Goal: Transaction & Acquisition: Purchase product/service

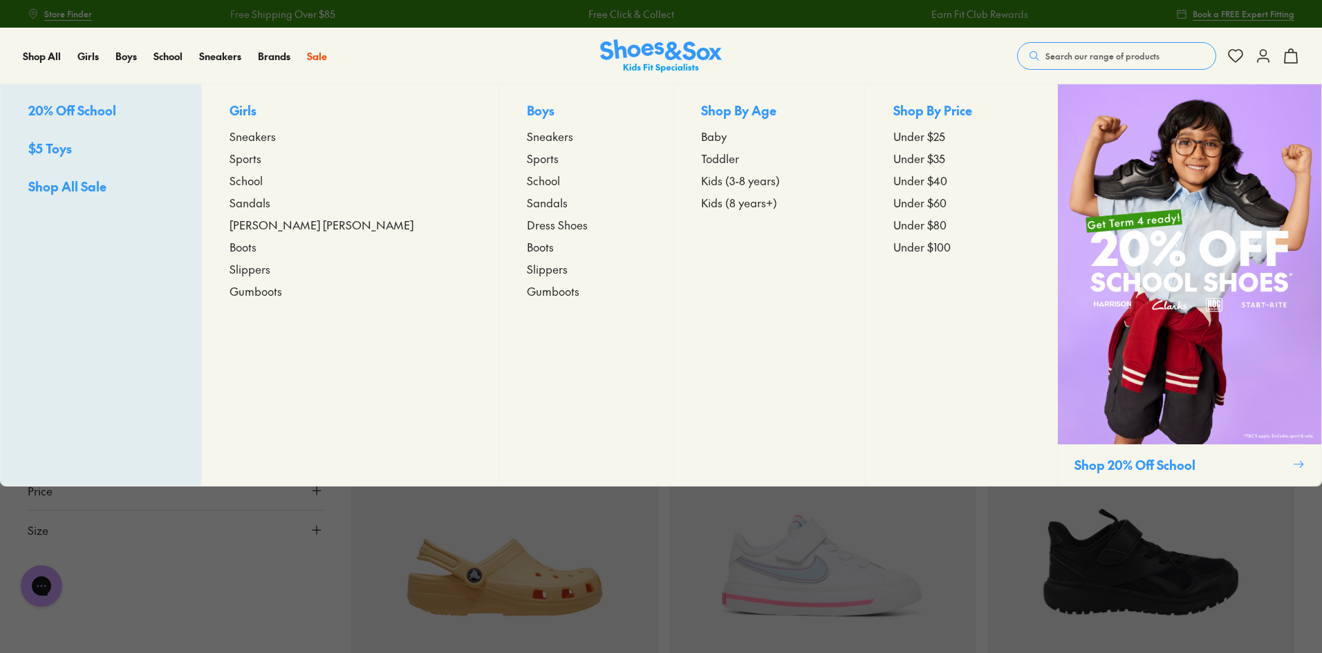
click at [701, 162] on span "Toddler" at bounding box center [720, 158] width 38 height 17
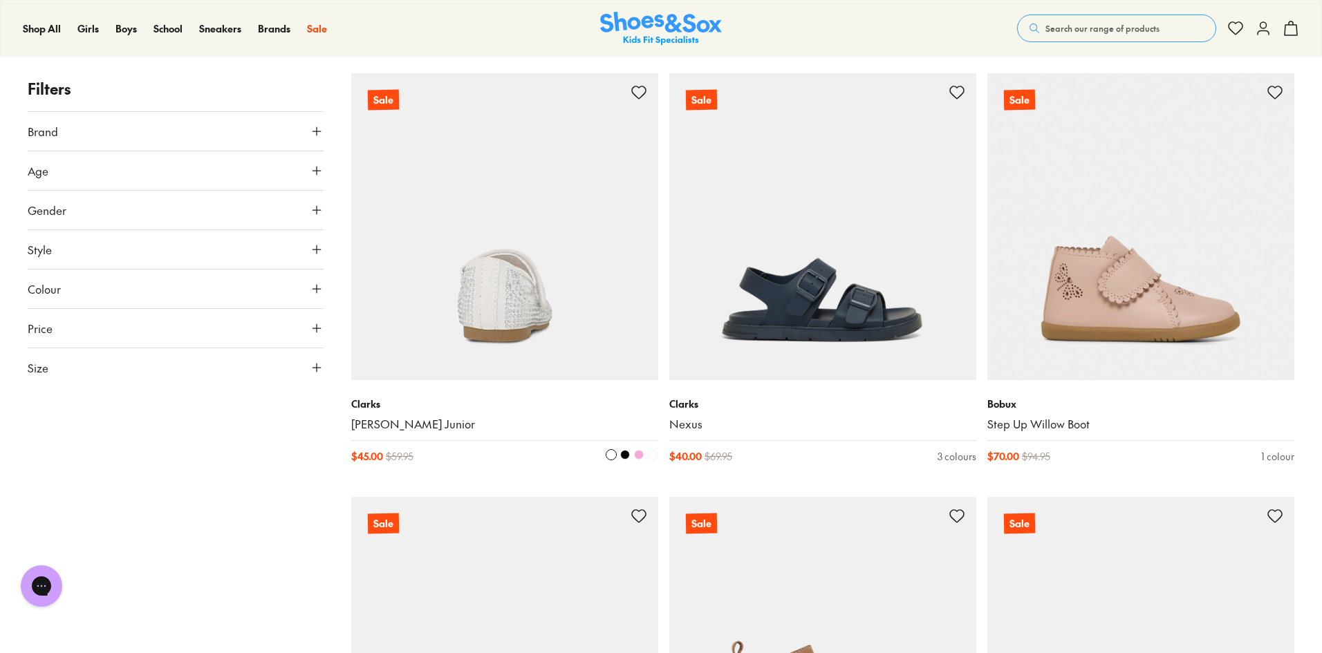
scroll to position [207, 0]
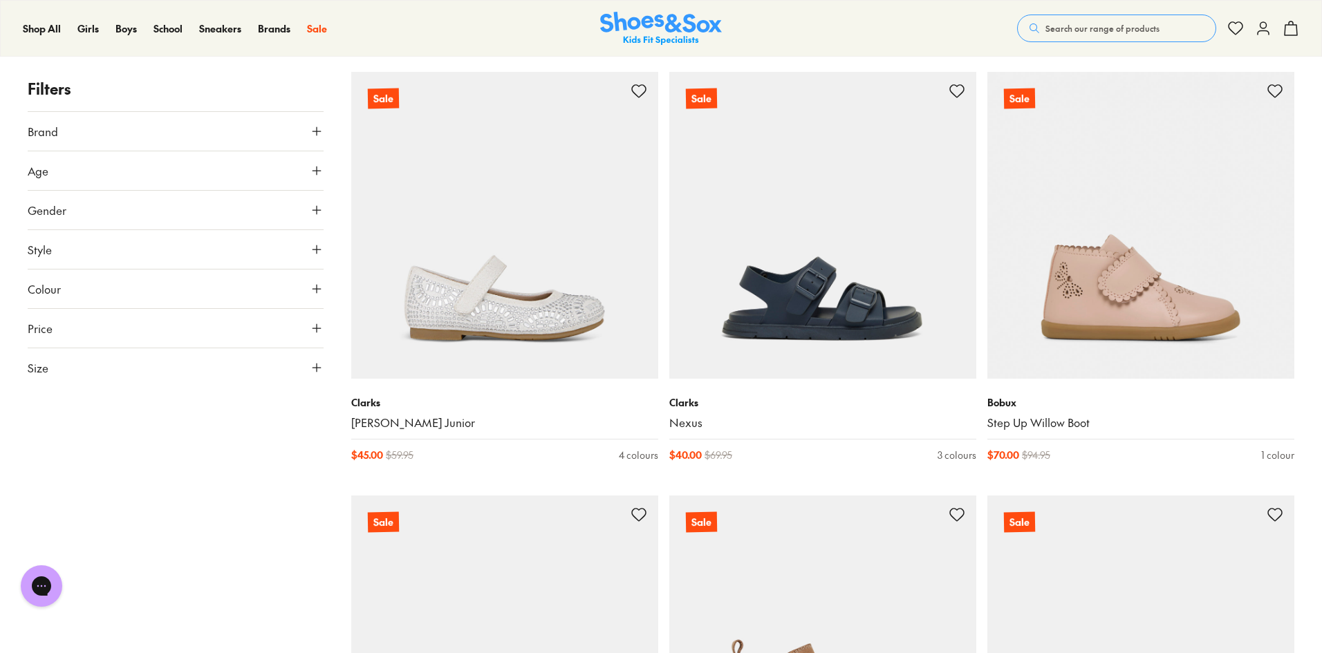
click at [74, 381] on button "Size" at bounding box center [176, 367] width 296 height 39
click at [154, 443] on button "23" at bounding box center [149, 446] width 44 height 33
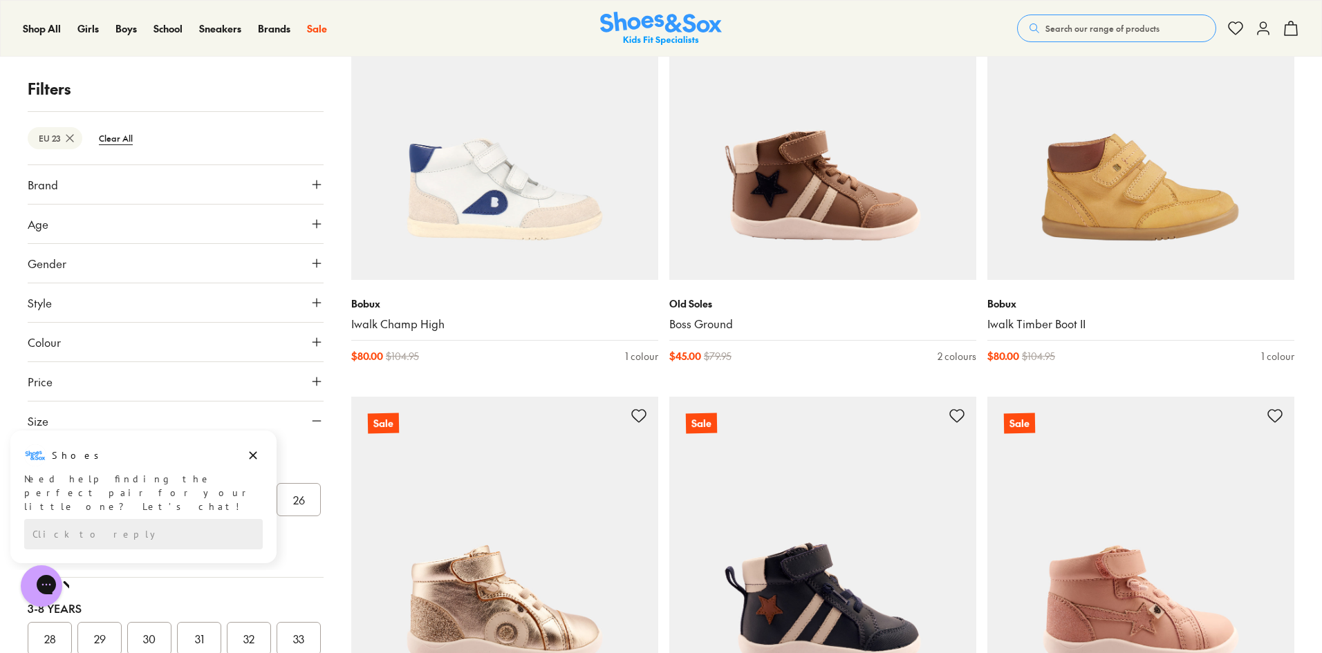
scroll to position [3829, 0]
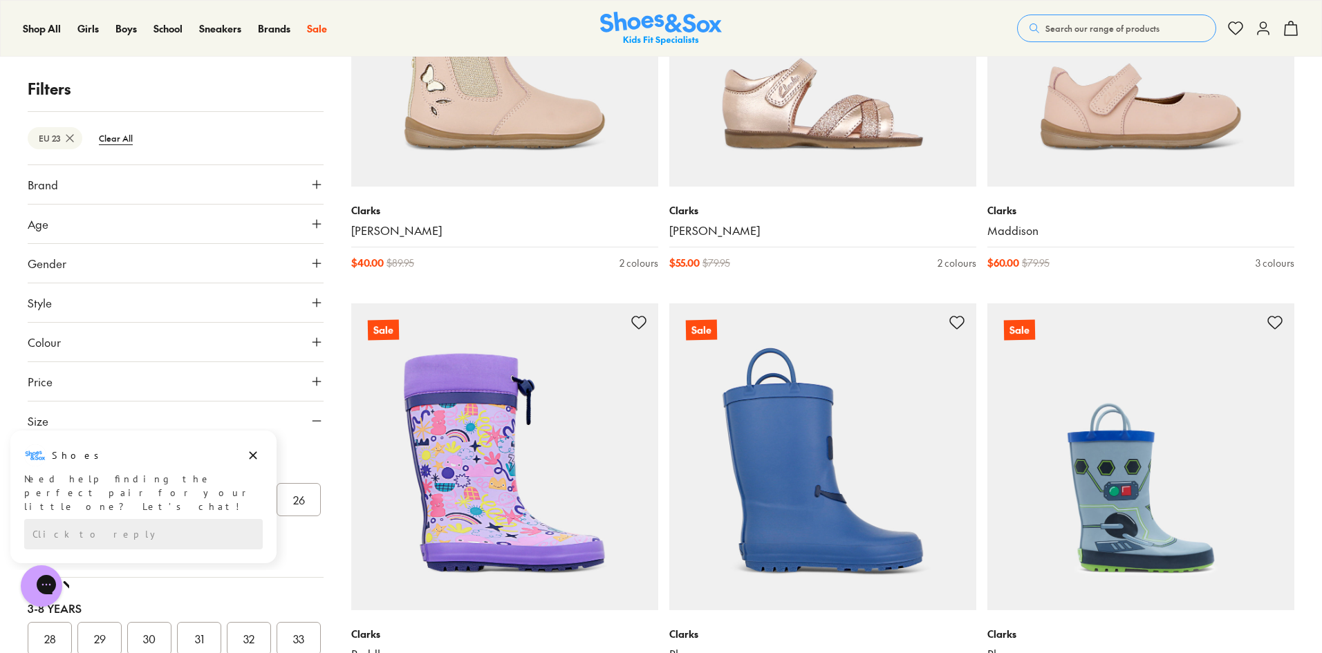
scroll to position [7778, 0]
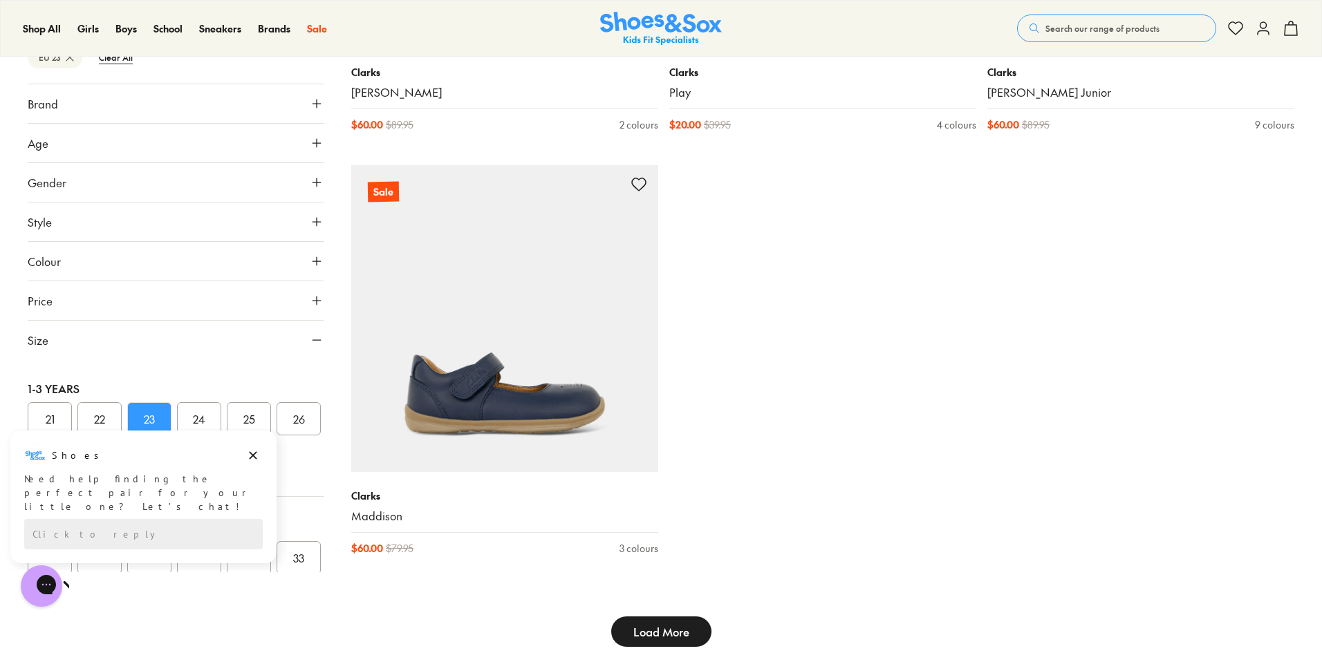
scroll to position [9098, 0]
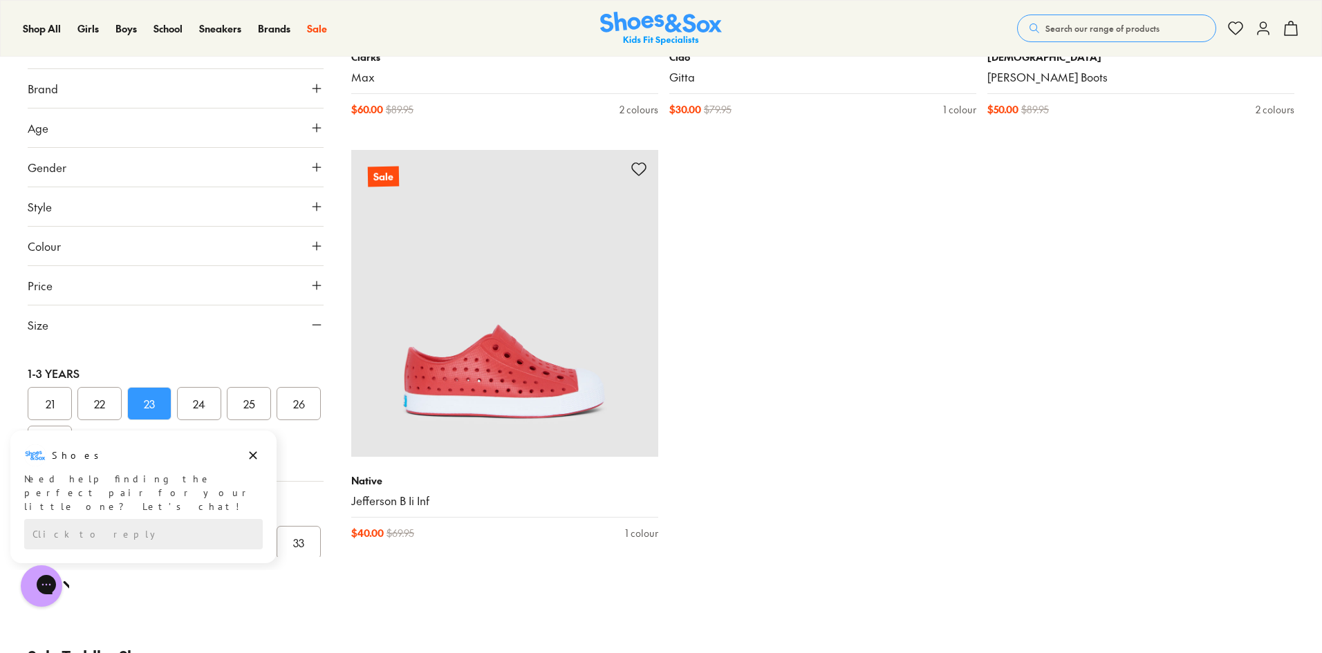
scroll to position [12899, 0]
